Goal: Task Accomplishment & Management: Complete application form

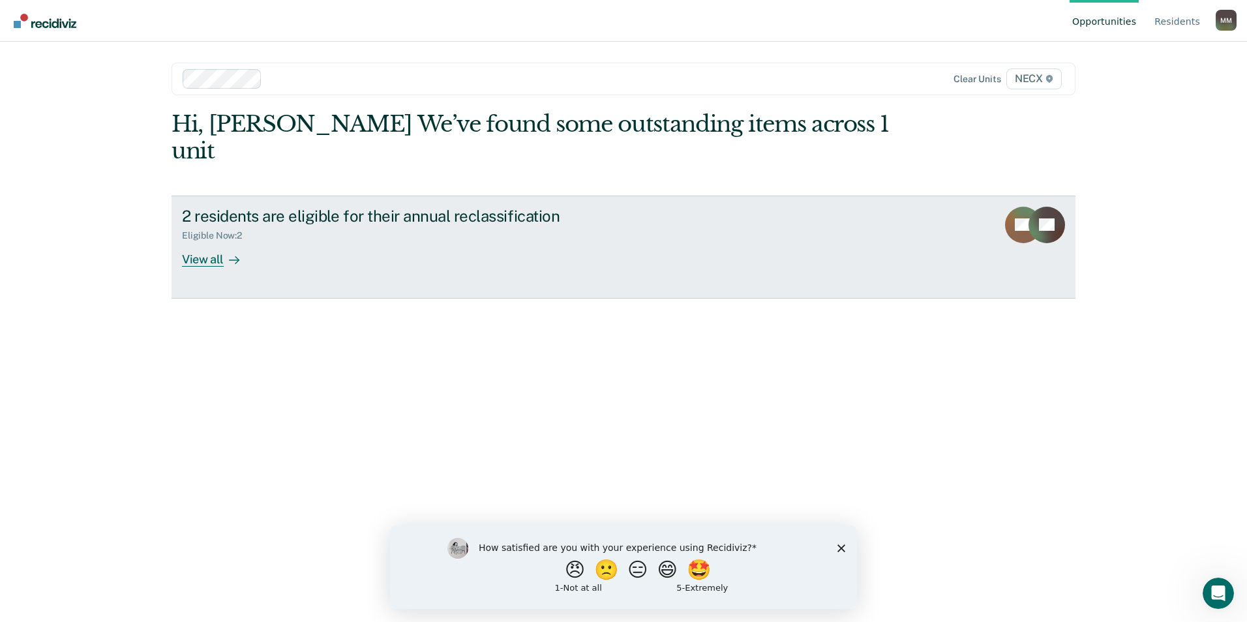
click at [210, 241] on div "View all" at bounding box center [218, 253] width 73 height 25
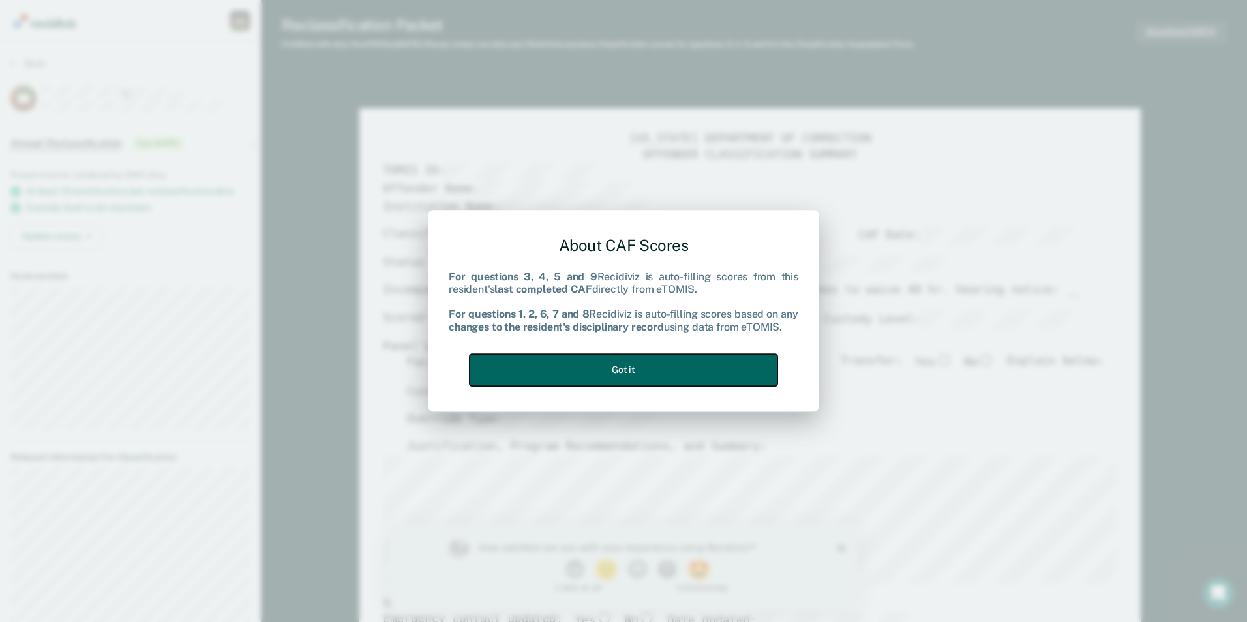
click at [597, 371] on button "Got it" at bounding box center [624, 370] width 308 height 32
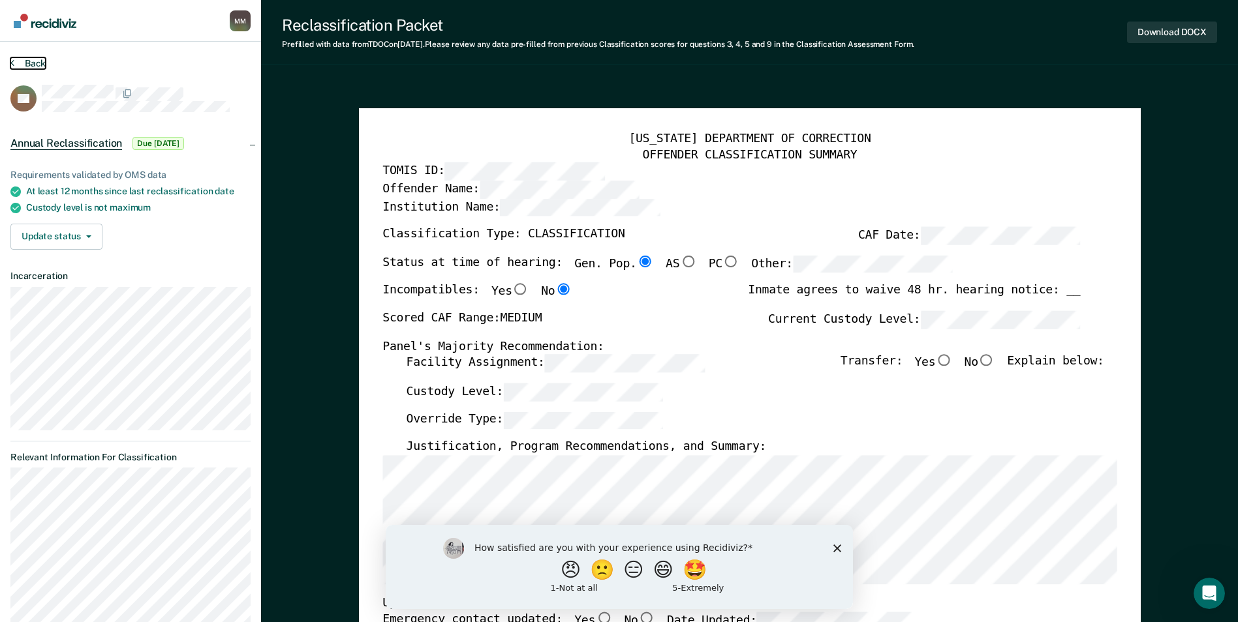
click at [27, 64] on button "Back" at bounding box center [27, 63] width 35 height 12
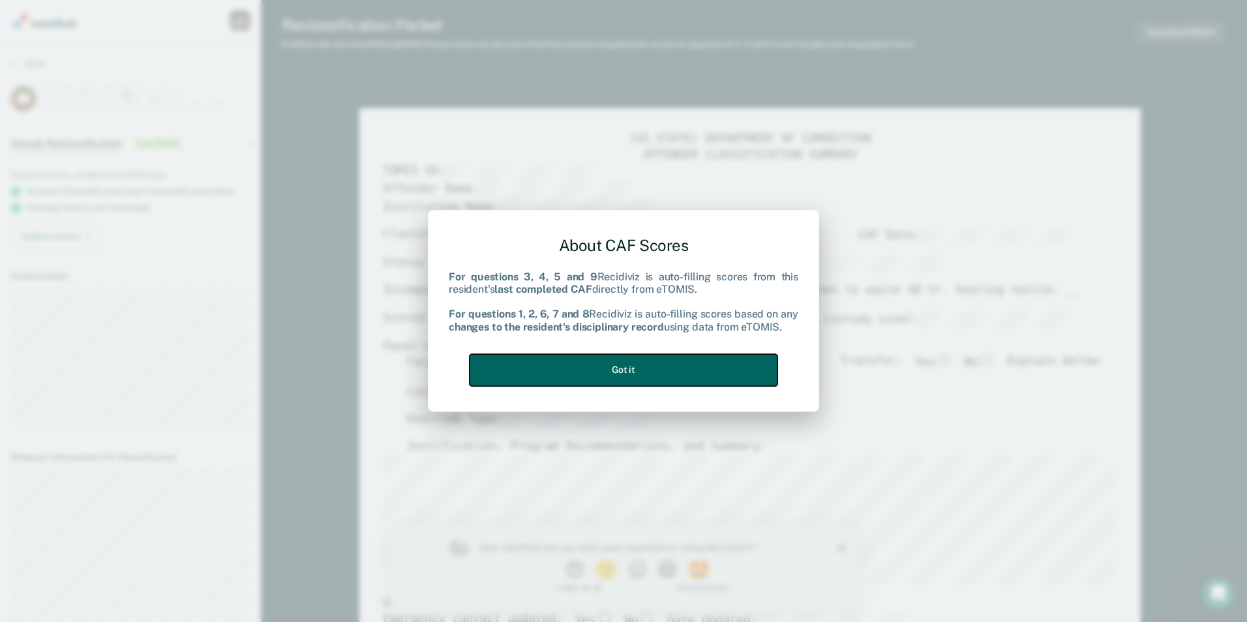
click at [682, 371] on button "Got it" at bounding box center [624, 370] width 308 height 32
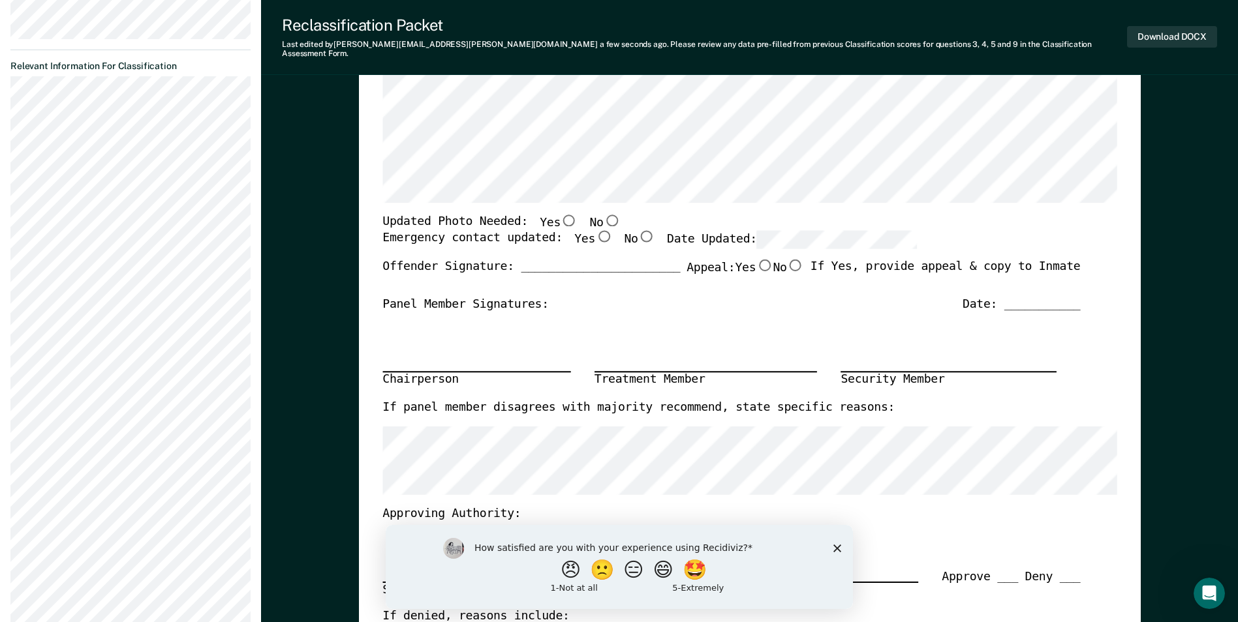
scroll to position [65, 0]
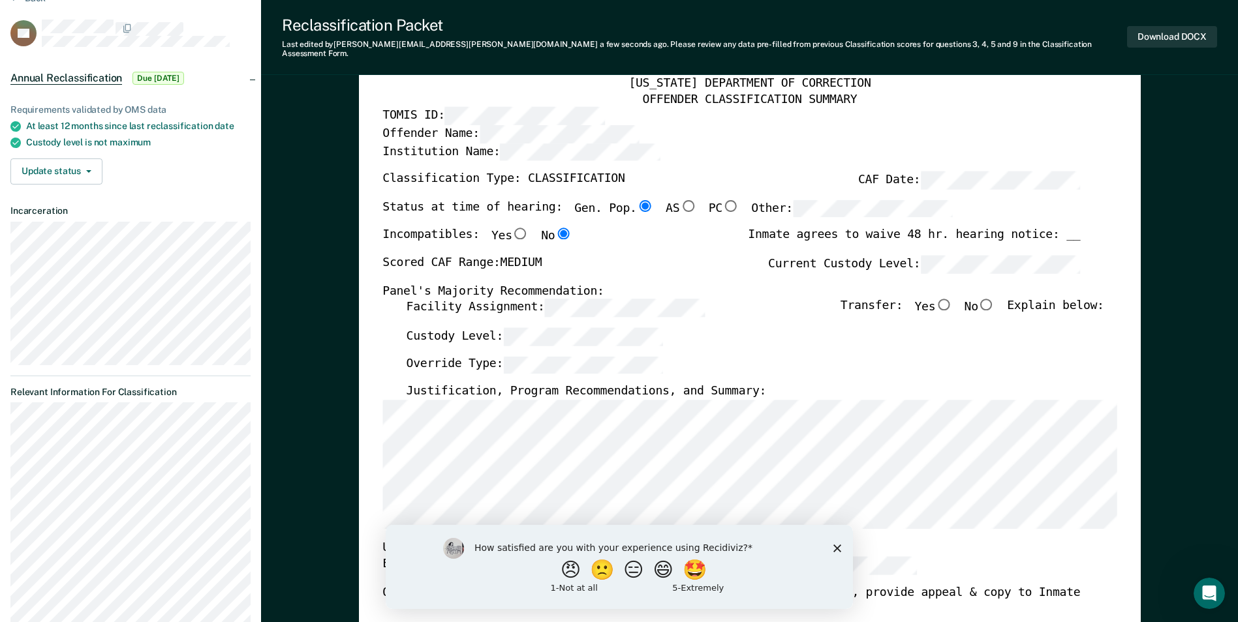
click at [995, 299] on input "No" at bounding box center [986, 305] width 17 height 12
type textarea "x"
radio input "true"
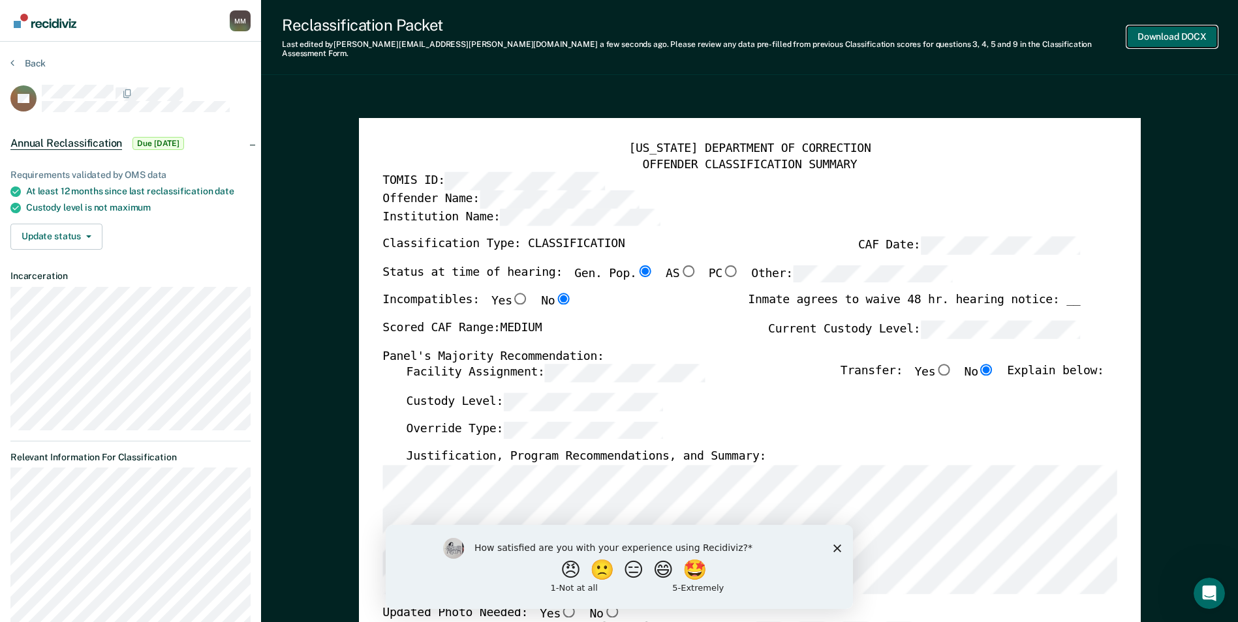
scroll to position [0, 0]
click at [1168, 31] on button "Download DOCX" at bounding box center [1172, 37] width 90 height 22
type textarea "x"
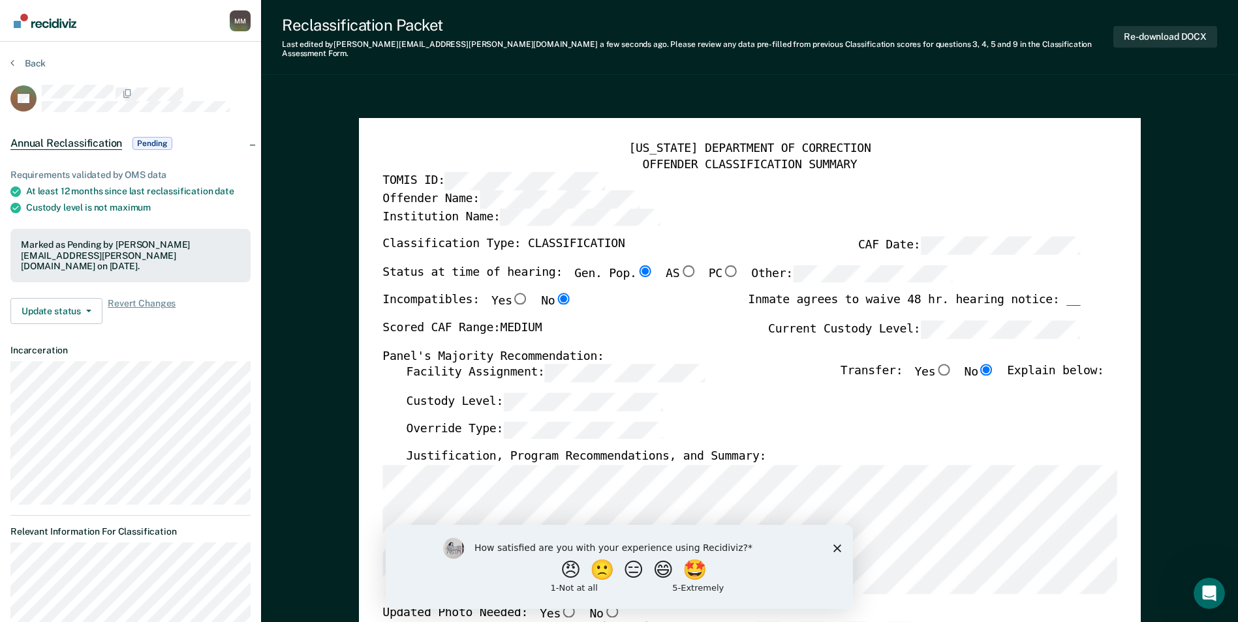
drag, startPoint x: 1202, startPoint y: 84, endPoint x: 1209, endPoint y: 50, distance: 34.2
